Goal: Task Accomplishment & Management: Manage account settings

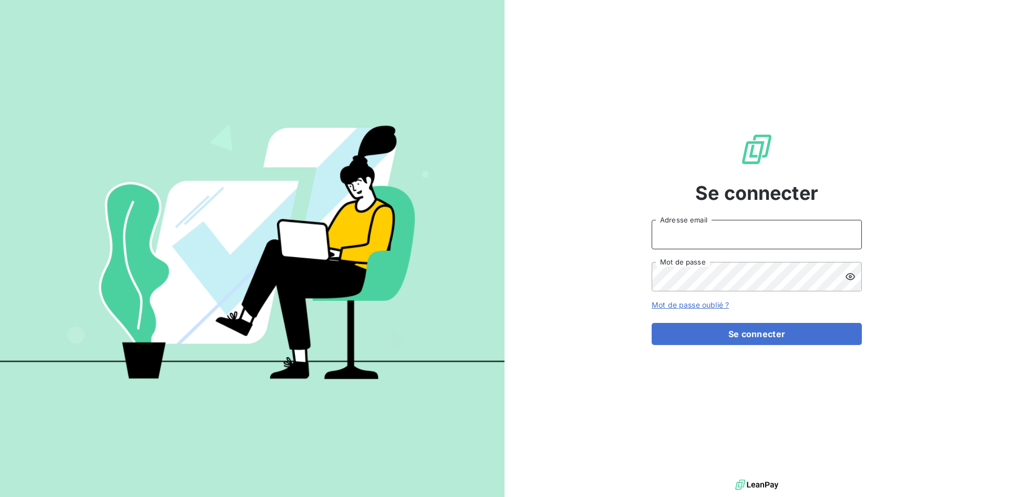
click at [703, 233] on input "Adresse email" at bounding box center [757, 234] width 210 height 29
type input "[EMAIL_ADDRESS][DOMAIN_NAME]"
click at [652, 323] on button "Se connecter" at bounding box center [757, 334] width 210 height 22
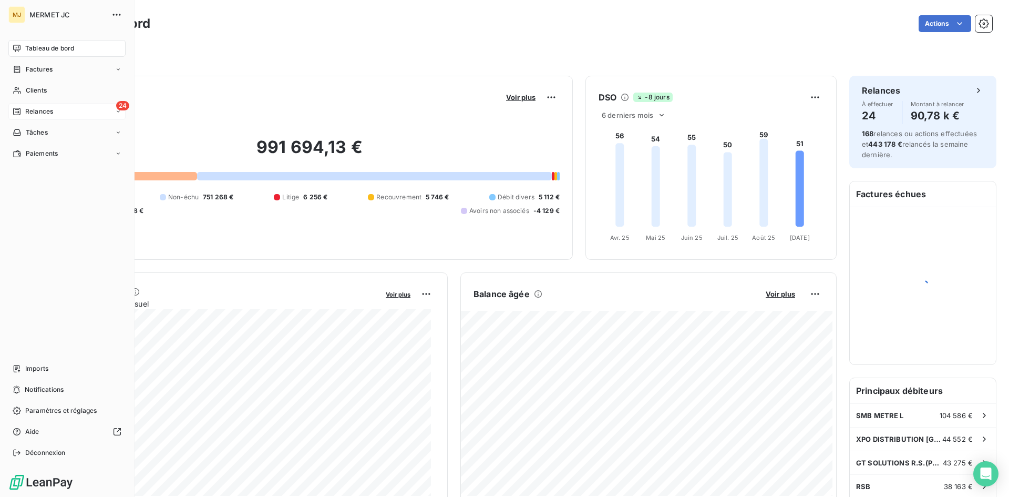
click at [21, 110] on icon at bounding box center [16, 111] width 7 height 7
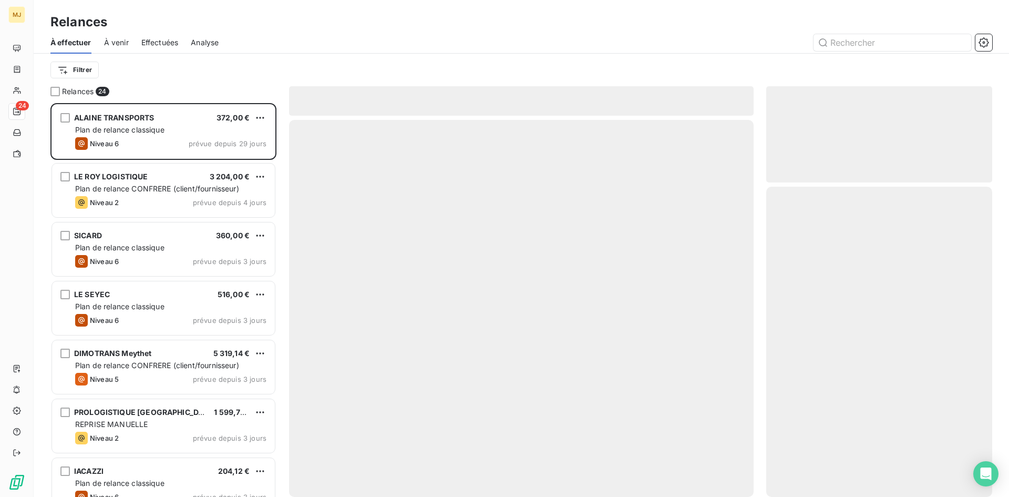
scroll to position [386, 218]
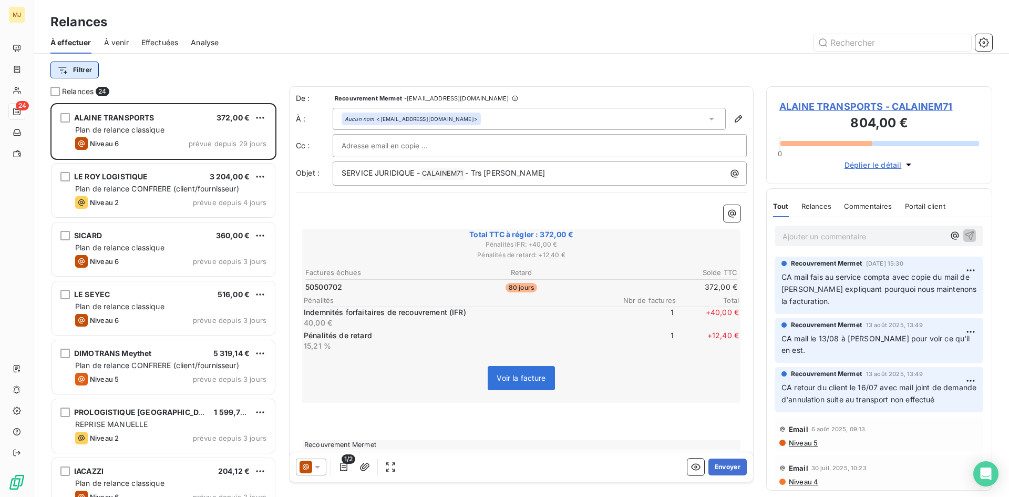
click at [90, 67] on html "MJ 24 Relances À effectuer À venir Effectuées Analyse Filtrer Relances 24 ALAIN…" at bounding box center [504, 248] width 1009 height 497
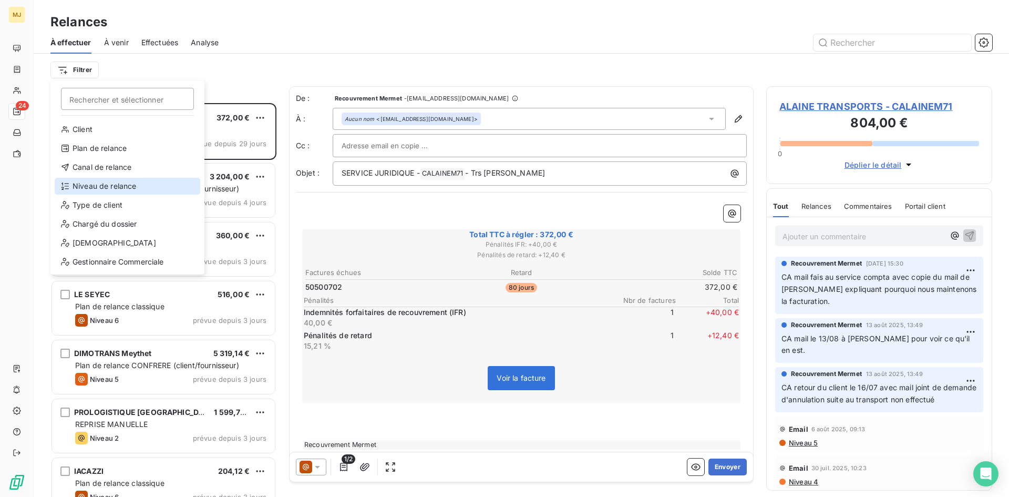
click at [106, 180] on div "Niveau de relance" at bounding box center [128, 186] width 146 height 17
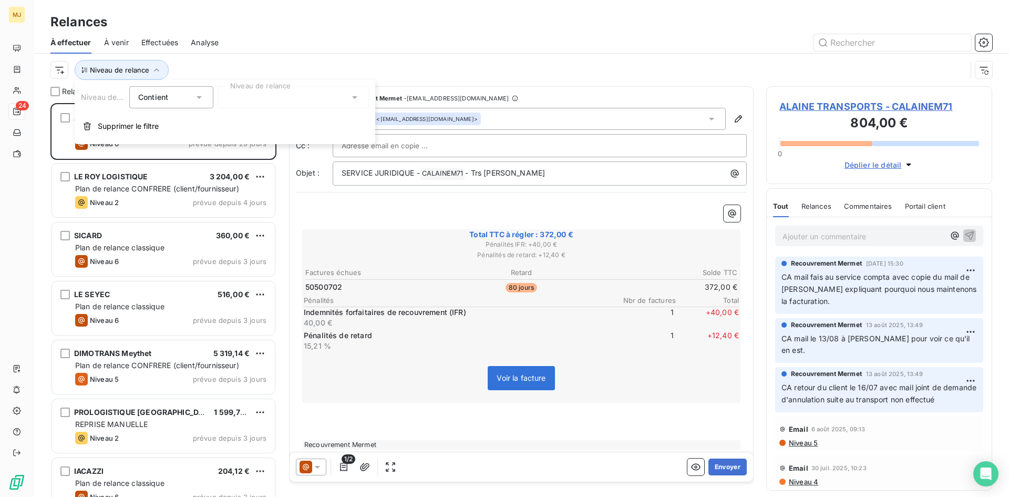
click at [283, 97] on div at bounding box center [293, 97] width 151 height 22
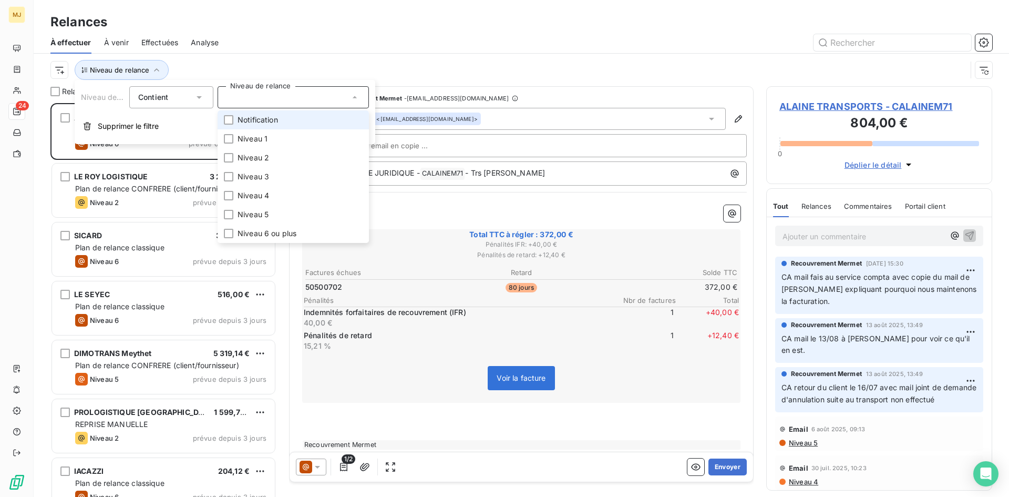
click at [284, 119] on li "Notification" at bounding box center [293, 119] width 151 height 19
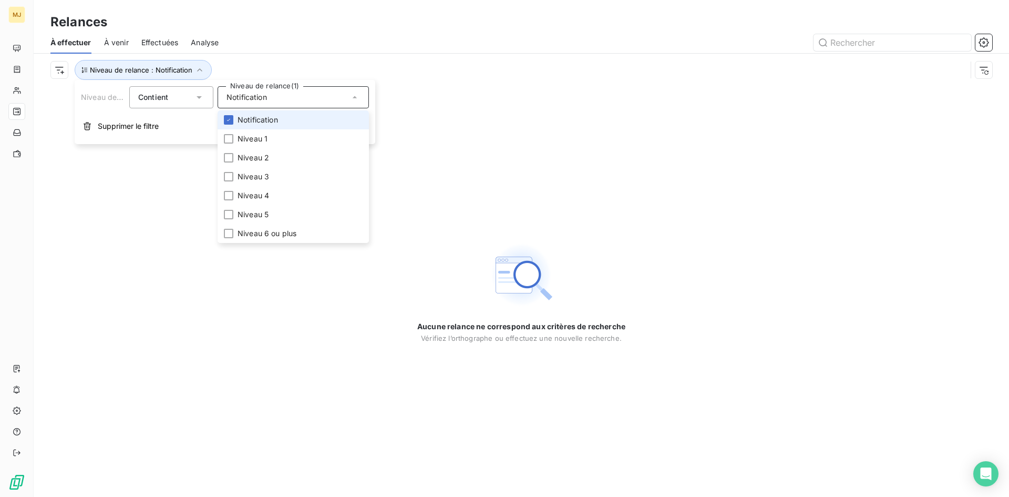
click at [284, 119] on li "Notification" at bounding box center [293, 119] width 151 height 19
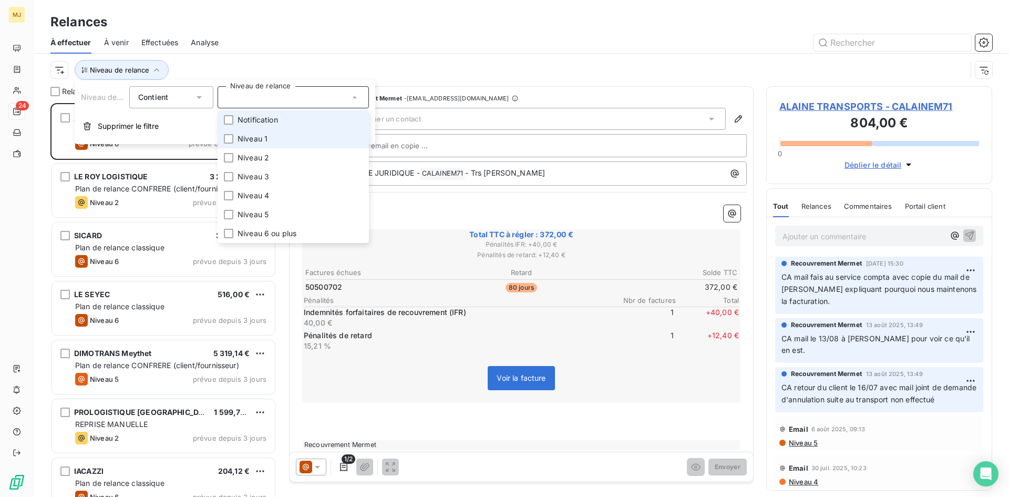
scroll to position [386, 218]
click at [266, 135] on span "Niveau 1" at bounding box center [253, 139] width 30 height 11
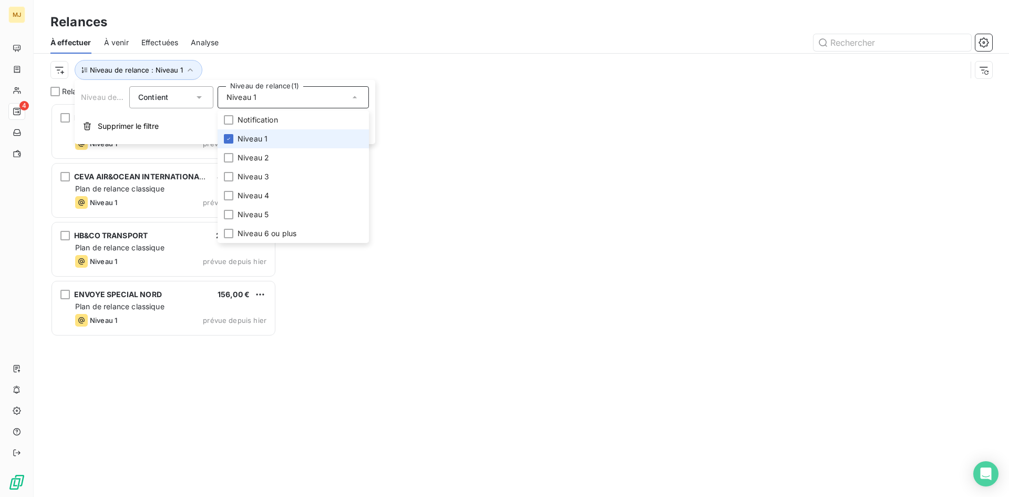
scroll to position [386, 218]
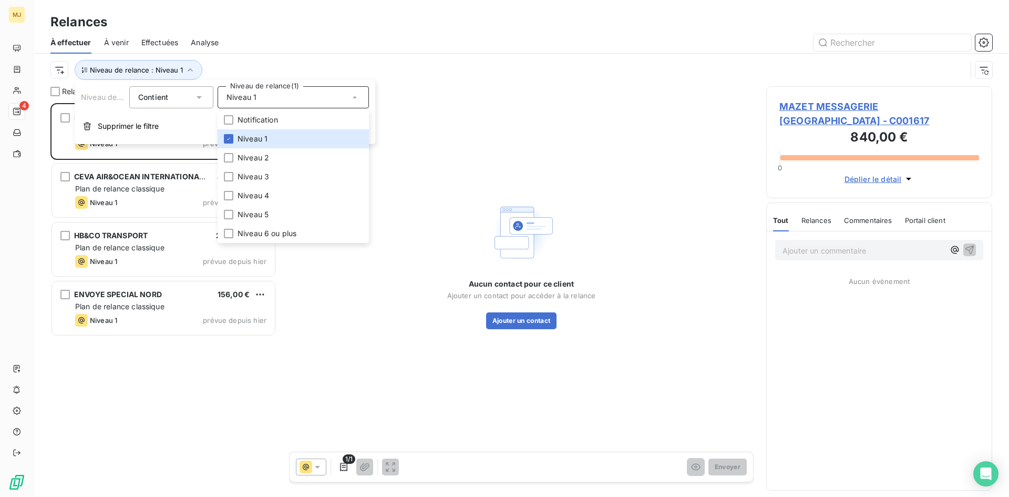
click at [292, 55] on div "Niveau de relance : Niveau 1" at bounding box center [521, 70] width 942 height 33
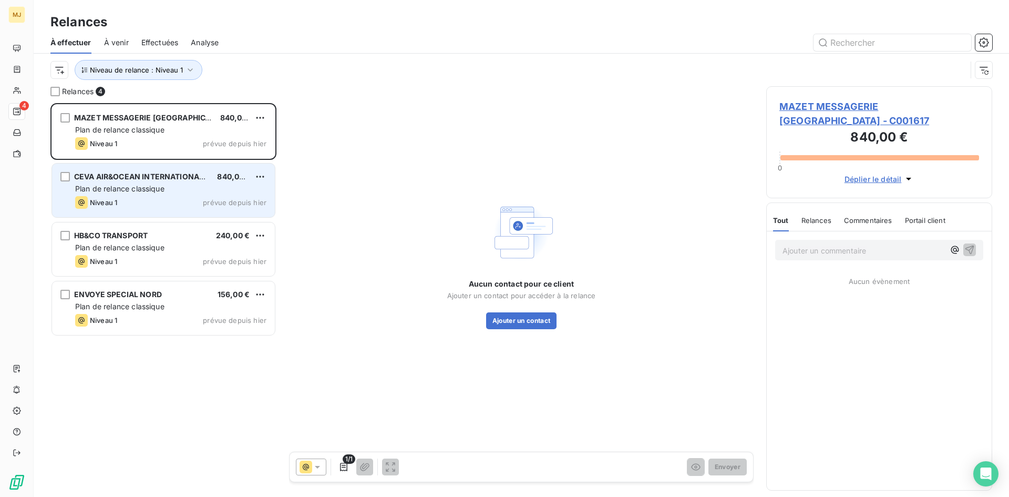
click at [180, 186] on div "Plan de relance classique" at bounding box center [170, 188] width 191 height 11
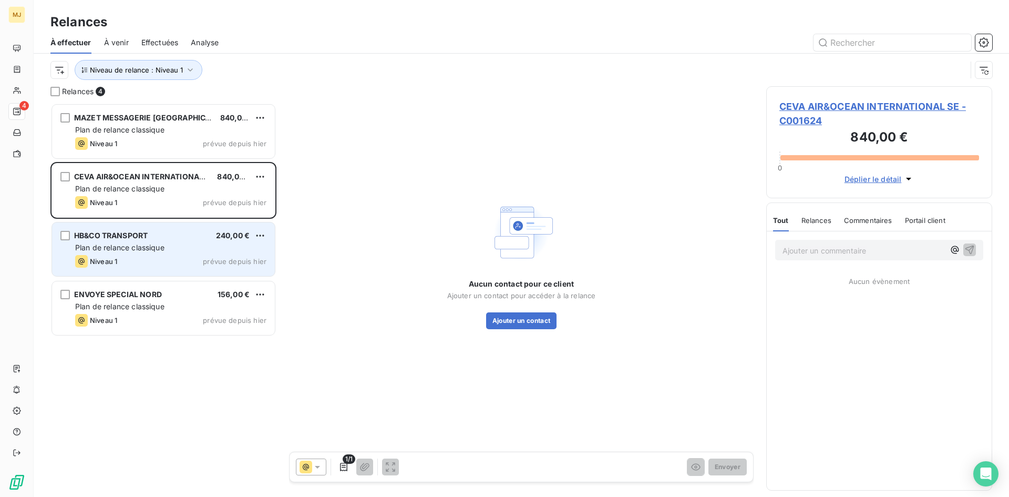
click at [166, 234] on div "HB&CO TRANSPORT 240,00 €" at bounding box center [170, 235] width 191 height 9
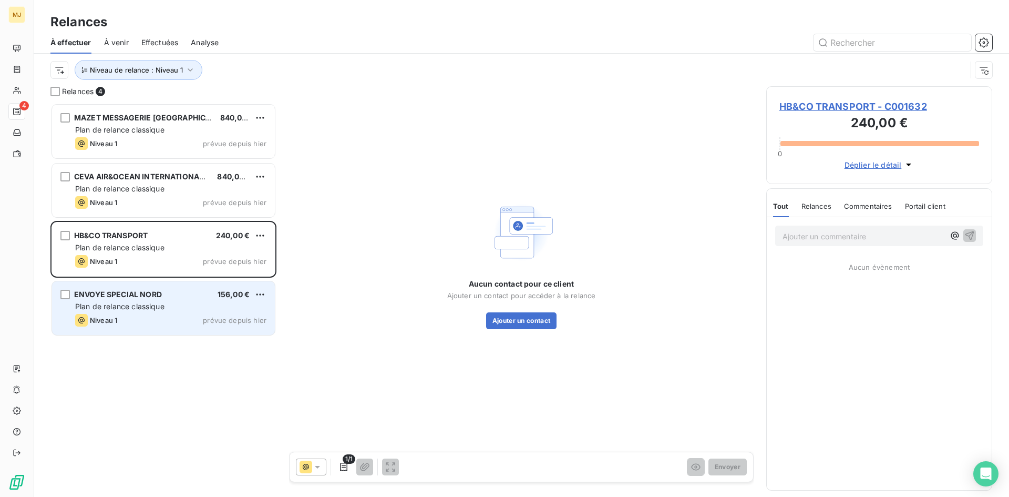
click at [162, 318] on div "Niveau 1 prévue depuis hier" at bounding box center [170, 320] width 191 height 13
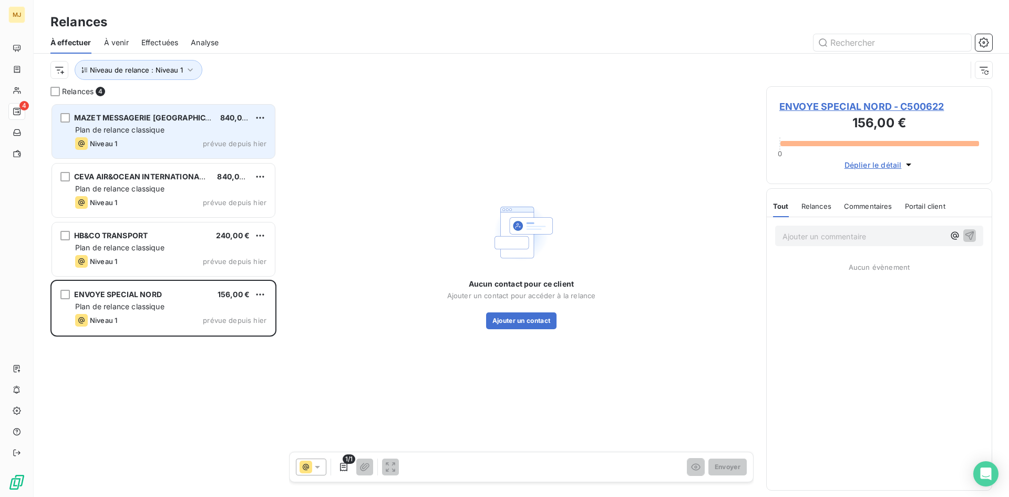
click at [148, 135] on div "MAZET MESSAGERIE [GEOGRAPHIC_DATA] 840,00 € Plan de relance classique Niveau 1 …" at bounding box center [163, 132] width 223 height 54
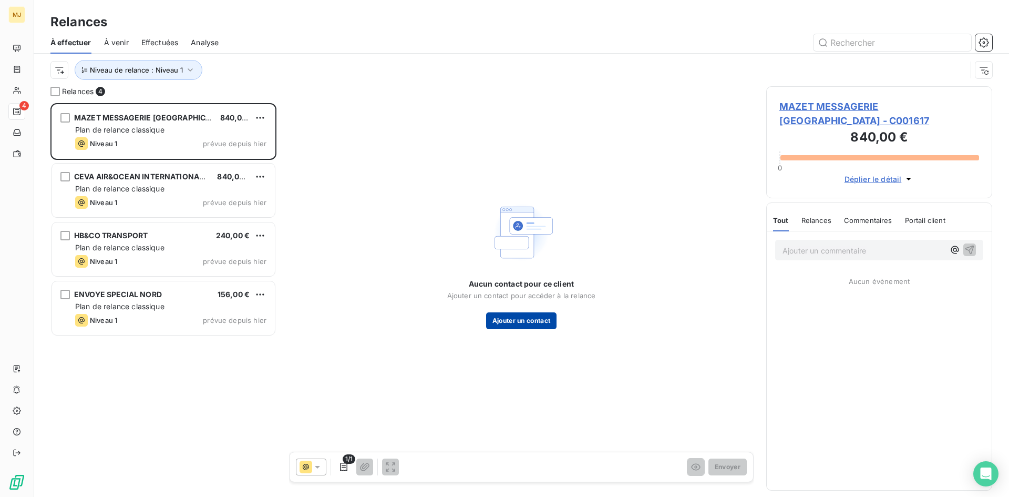
click at [513, 320] on button "Ajouter un contact" at bounding box center [521, 320] width 71 height 17
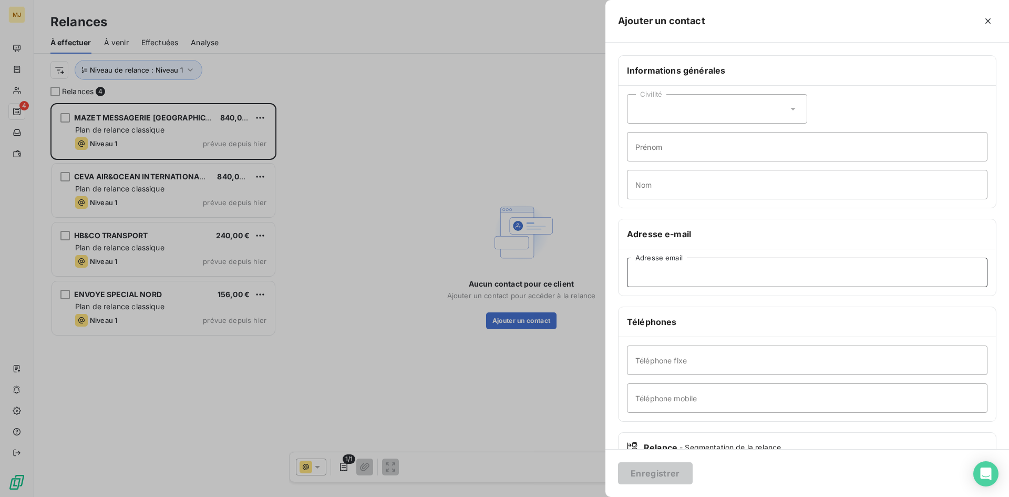
click at [718, 267] on input "Adresse email" at bounding box center [807, 272] width 361 height 29
paste input "[EMAIL_ADDRESS][DOMAIN_NAME]"
type input "[EMAIL_ADDRESS][DOMAIN_NAME]"
click at [670, 470] on button "Enregistrer" at bounding box center [655, 473] width 75 height 22
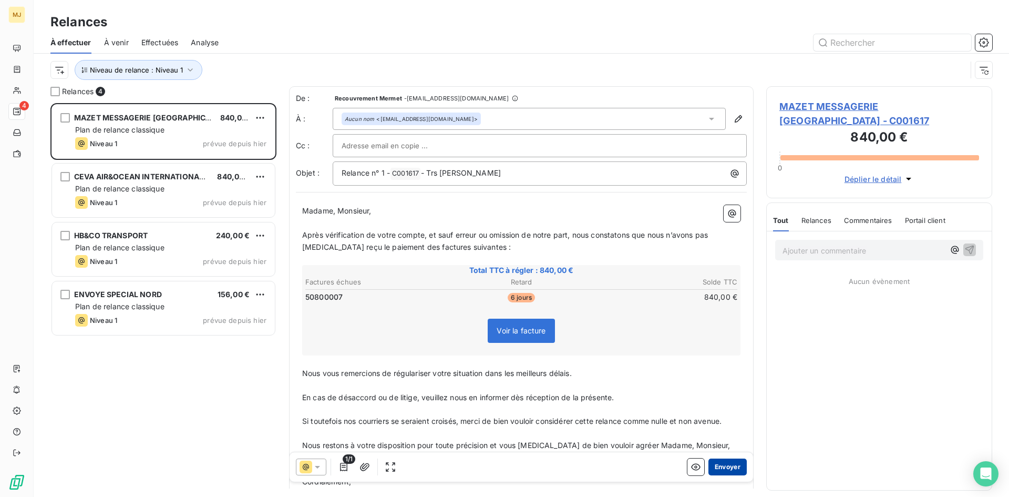
click at [715, 464] on button "Envoyer" at bounding box center [728, 466] width 38 height 17
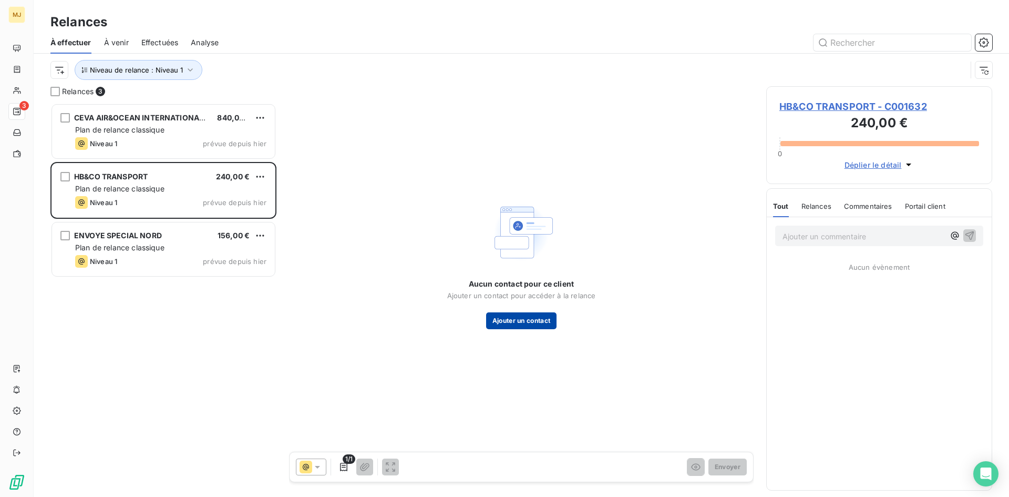
click at [529, 322] on button "Ajouter un contact" at bounding box center [521, 320] width 71 height 17
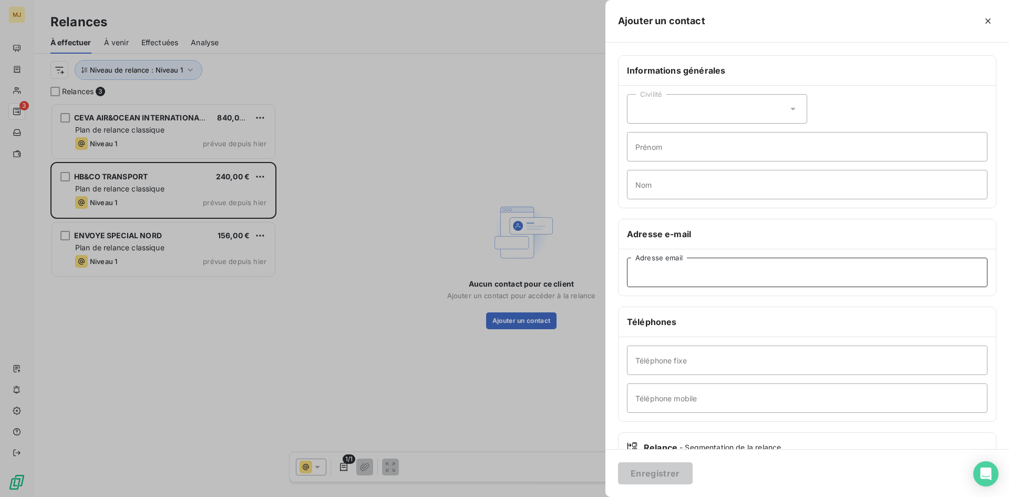
click at [688, 268] on input "Adresse email" at bounding box center [807, 272] width 361 height 29
paste input "[EMAIL_ADDRESS][DOMAIN_NAME]"
type input "[EMAIL_ADDRESS][DOMAIN_NAME]"
click at [648, 473] on button "Enregistrer" at bounding box center [655, 473] width 75 height 22
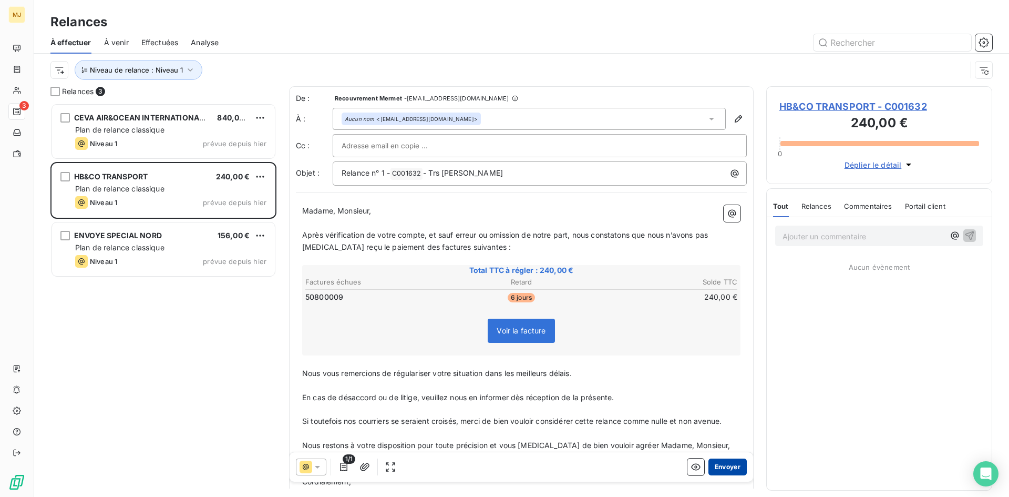
click at [723, 463] on button "Envoyer" at bounding box center [728, 466] width 38 height 17
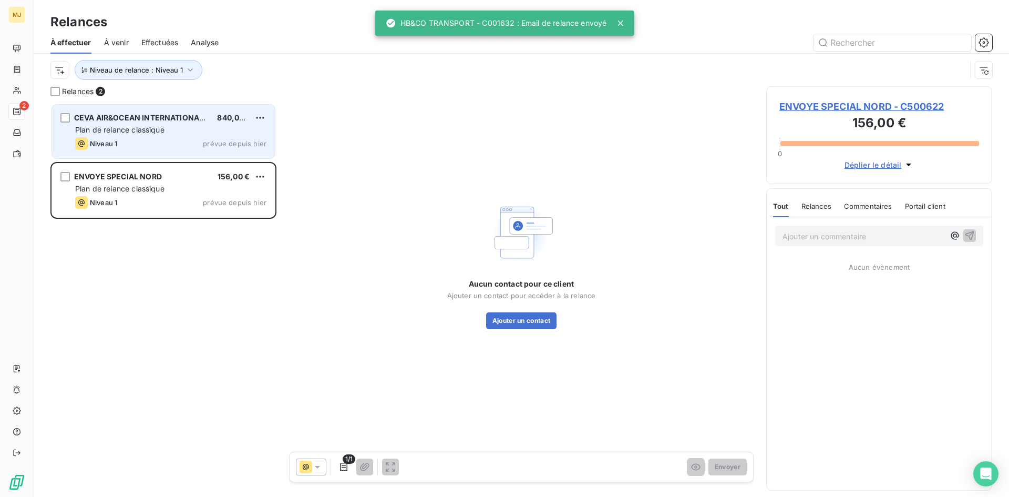
click at [142, 125] on div "Plan de relance classique" at bounding box center [170, 130] width 191 height 11
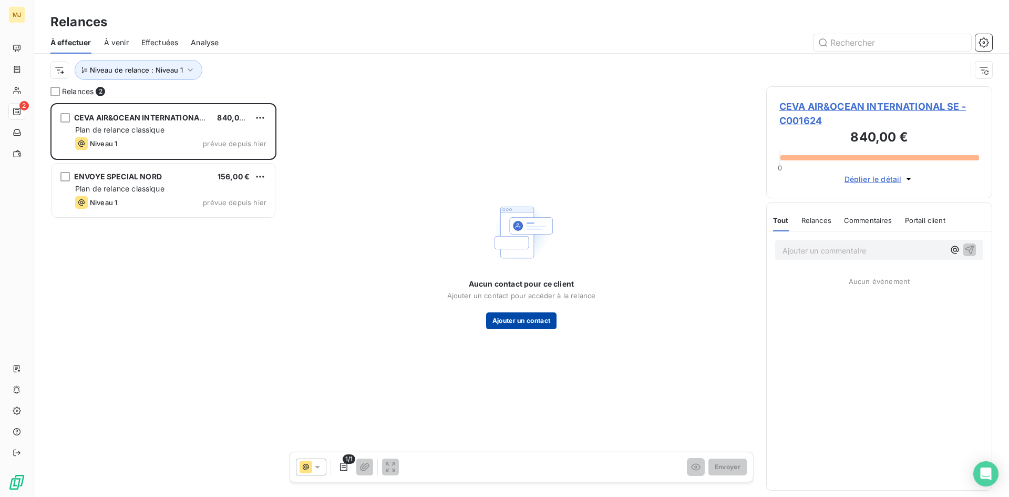
click at [538, 321] on button "Ajouter un contact" at bounding box center [521, 320] width 71 height 17
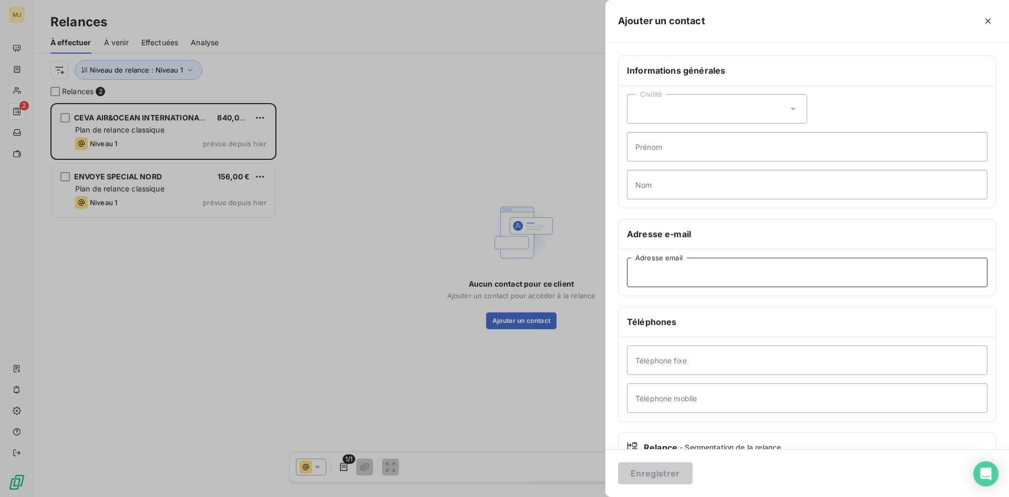
click at [663, 268] on input "Adresse email" at bounding box center [807, 272] width 361 height 29
paste input "[SH] Hotline digital [GEOGRAPHIC_DATA] <[EMAIL_ADDRESS][DOMAIN_NAME]>"
click at [733, 273] on input "[SH] Hotline digital [GEOGRAPHIC_DATA] <[EMAIL_ADDRESS][DOMAIN_NAME]>" at bounding box center [807, 272] width 361 height 29
click at [810, 268] on input "[EMAIL_ADDRESS][DOMAIN_NAME]>" at bounding box center [807, 272] width 361 height 29
type input "[EMAIL_ADDRESS][DOMAIN_NAME]"
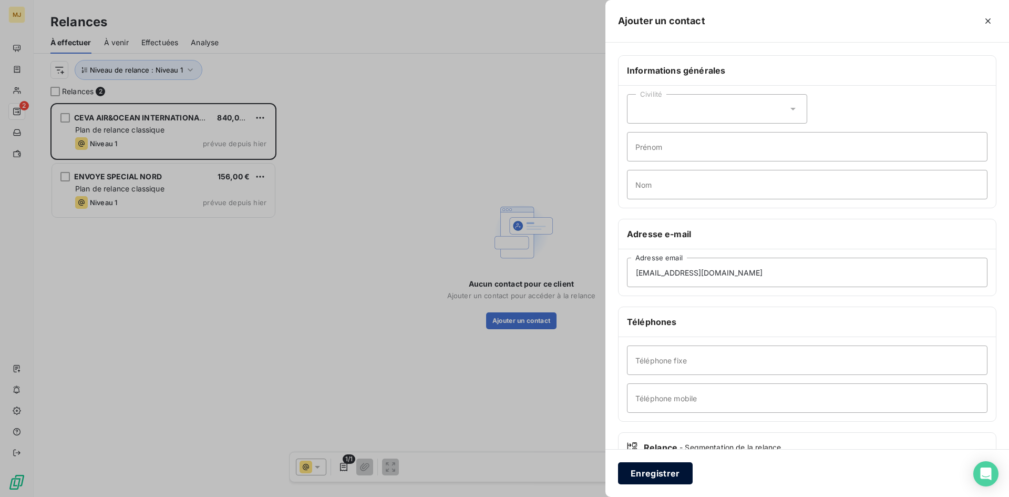
click at [677, 473] on button "Enregistrer" at bounding box center [655, 473] width 75 height 22
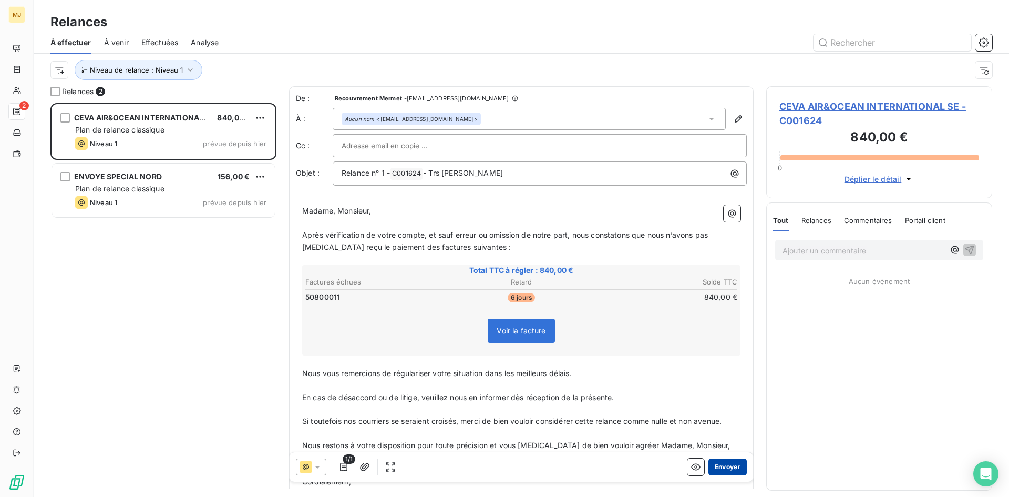
click at [722, 467] on button "Envoyer" at bounding box center [728, 466] width 38 height 17
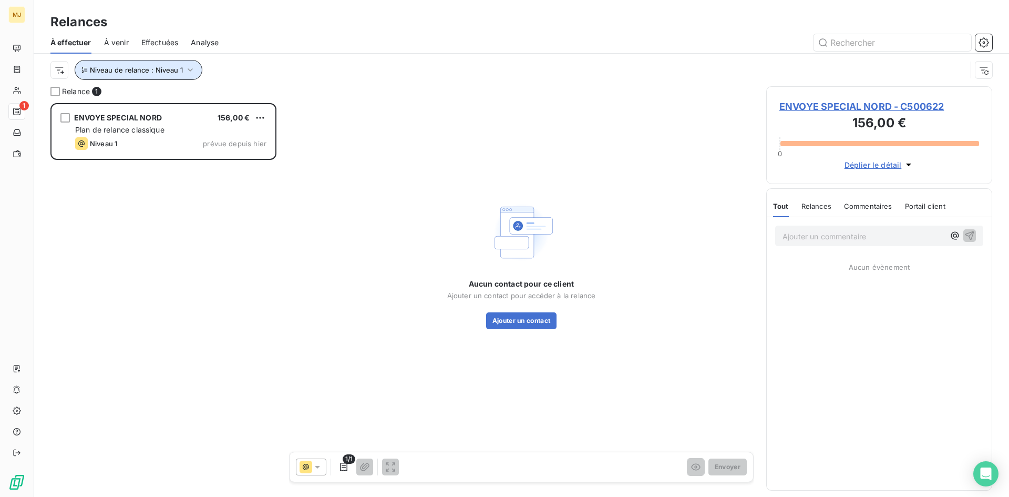
click at [163, 70] on span "Niveau de relance : Niveau 1" at bounding box center [136, 70] width 93 height 8
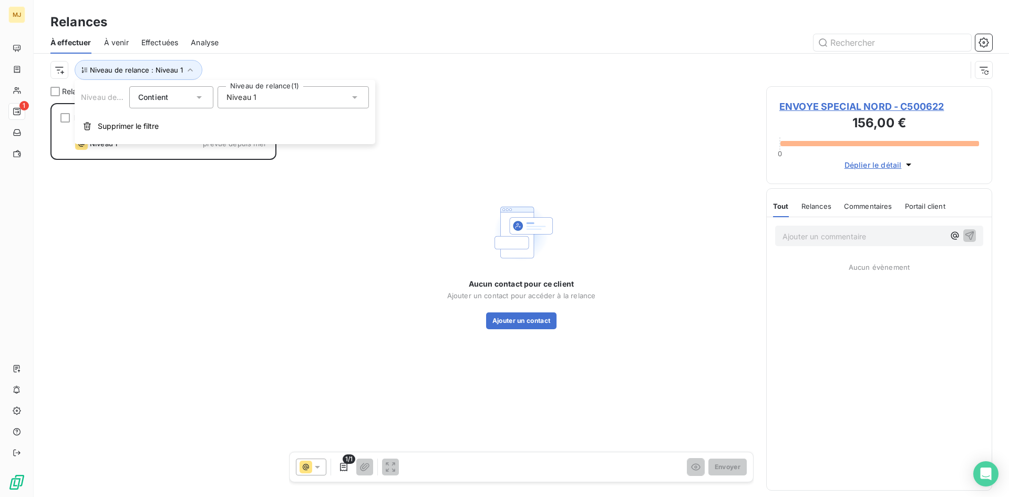
click at [257, 101] on div "Niveau 1" at bounding box center [293, 97] width 151 height 22
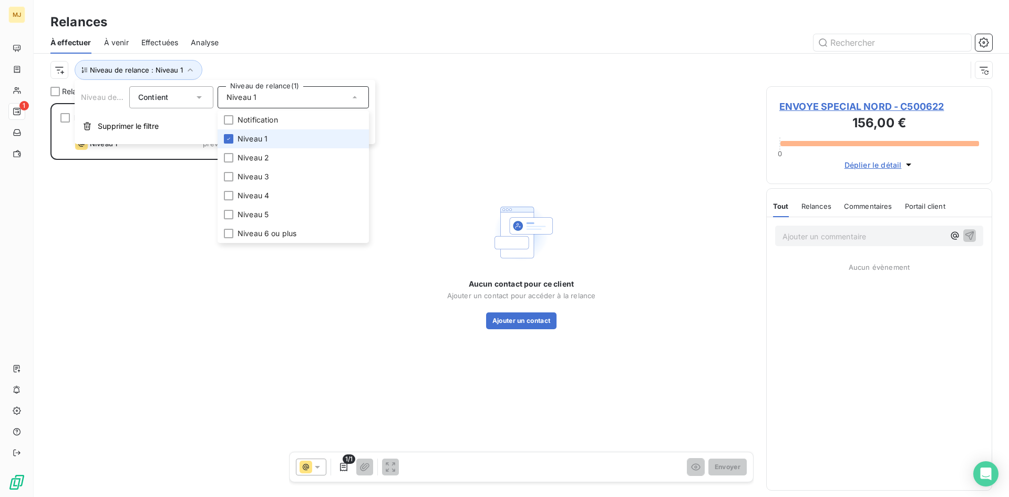
click at [255, 138] on span "Niveau 1" at bounding box center [253, 139] width 30 height 11
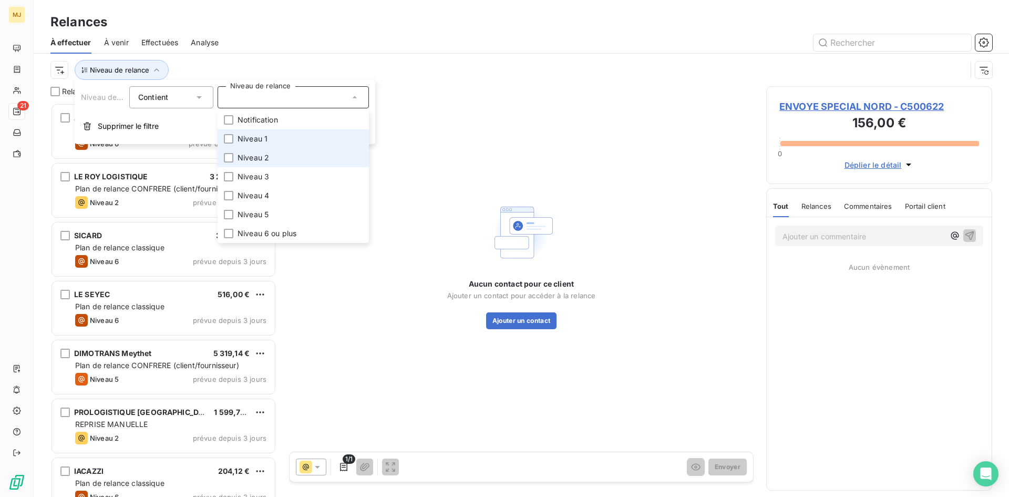
scroll to position [386, 218]
click at [253, 156] on span "Niveau 2" at bounding box center [254, 157] width 32 height 11
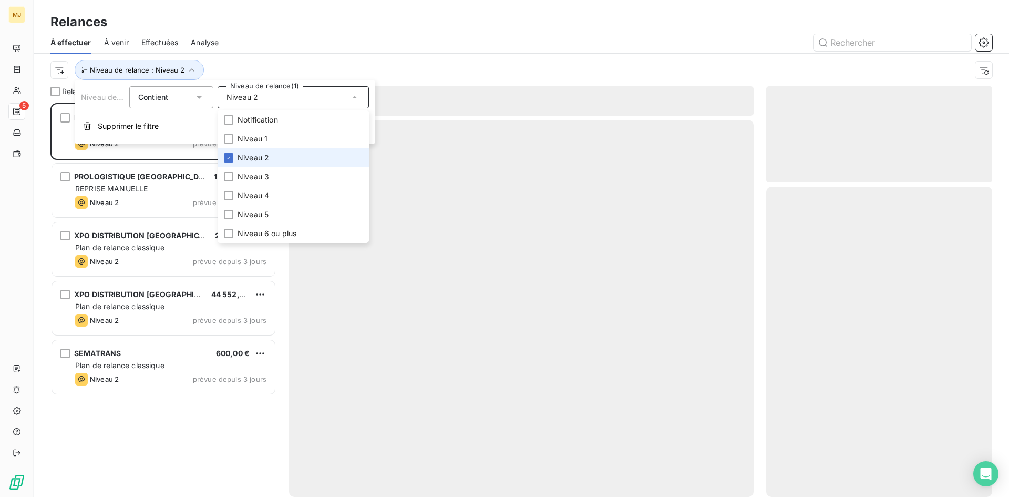
scroll to position [386, 218]
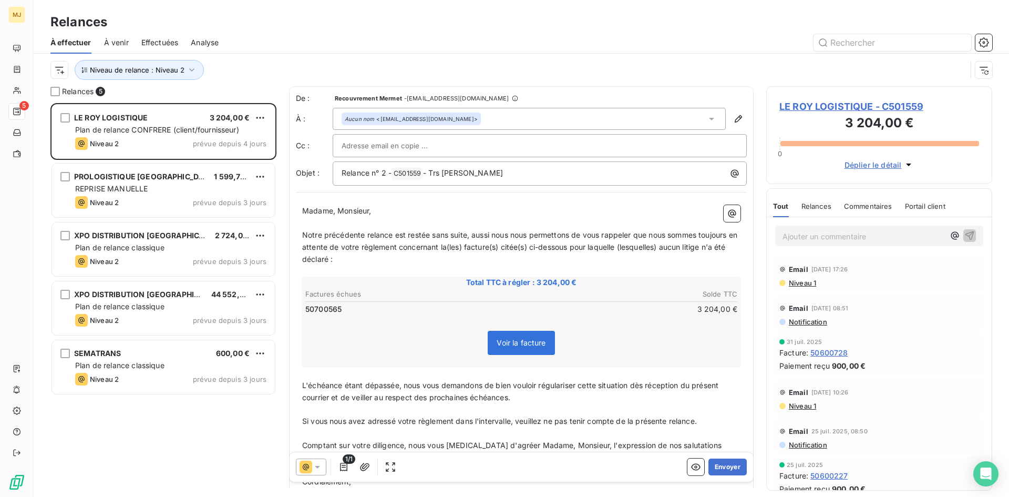
click at [272, 35] on div at bounding box center [611, 42] width 761 height 17
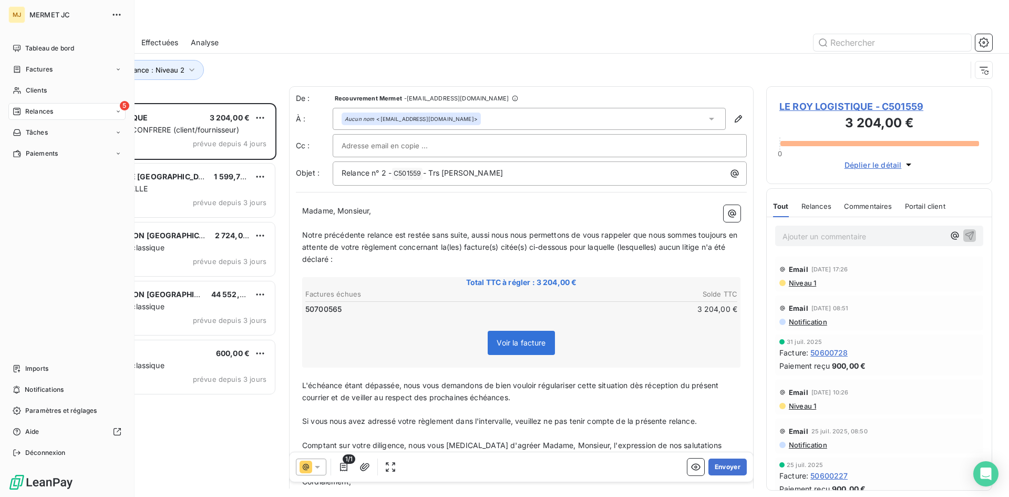
click at [34, 110] on span "Relances" at bounding box center [39, 111] width 28 height 9
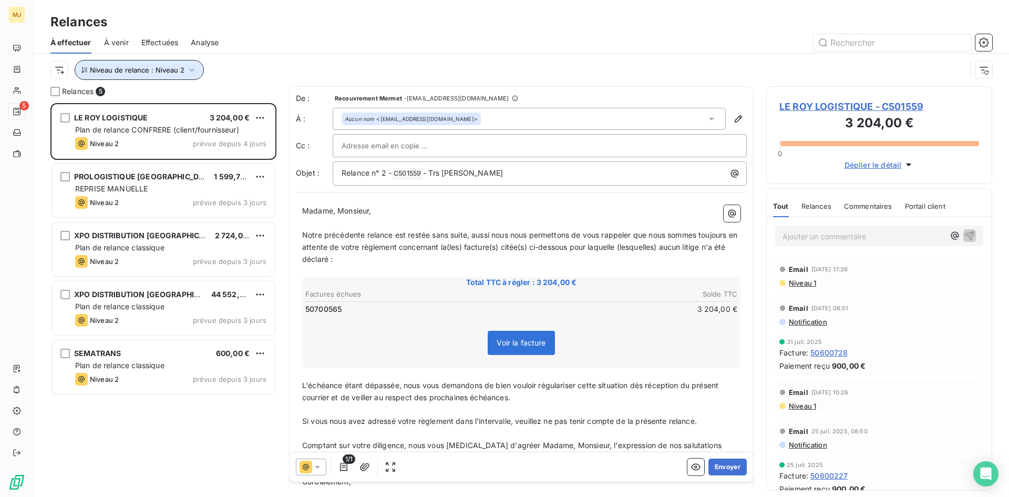
click at [157, 67] on span "Niveau de relance : Niveau 2" at bounding box center [137, 70] width 95 height 8
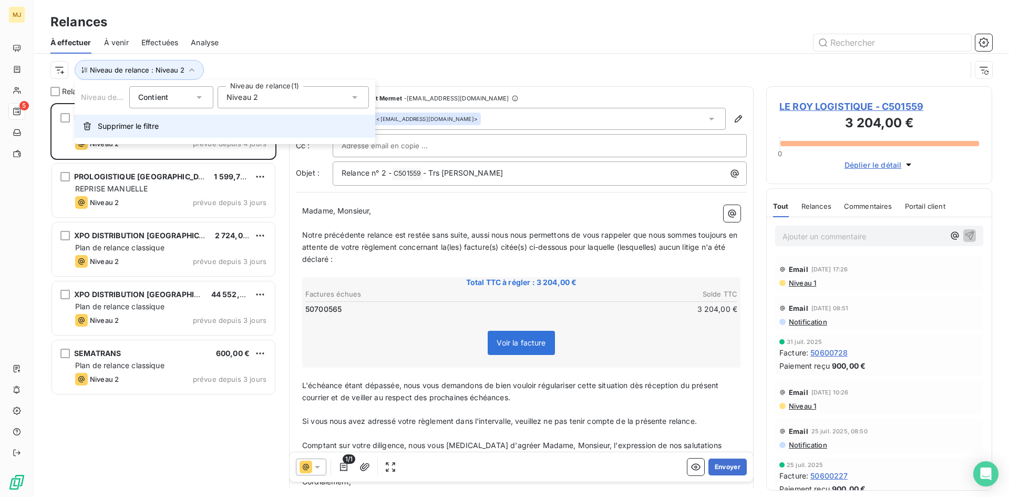
click at [110, 126] on span "Supprimer le filtre" at bounding box center [128, 126] width 61 height 11
